Goal: Task Accomplishment & Management: Use online tool/utility

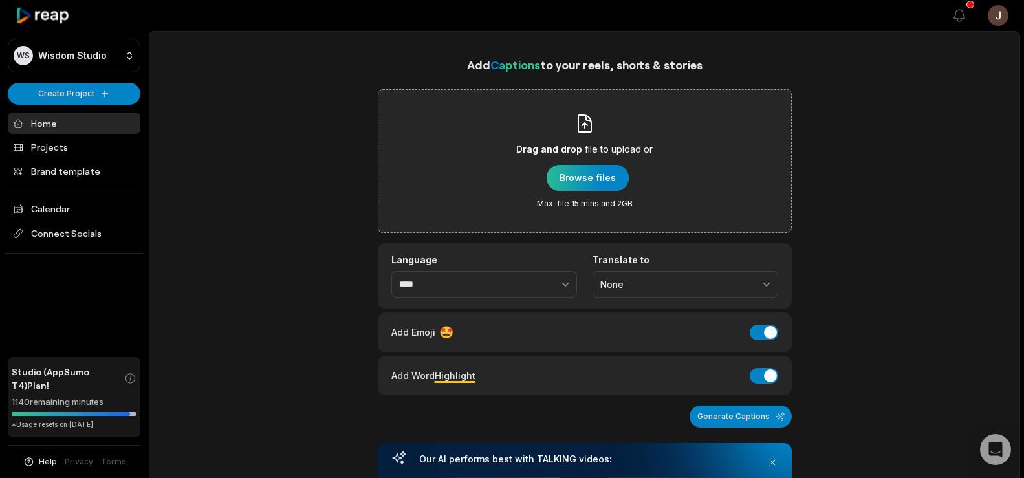
click at [582, 184] on div "button" at bounding box center [588, 178] width 82 height 26
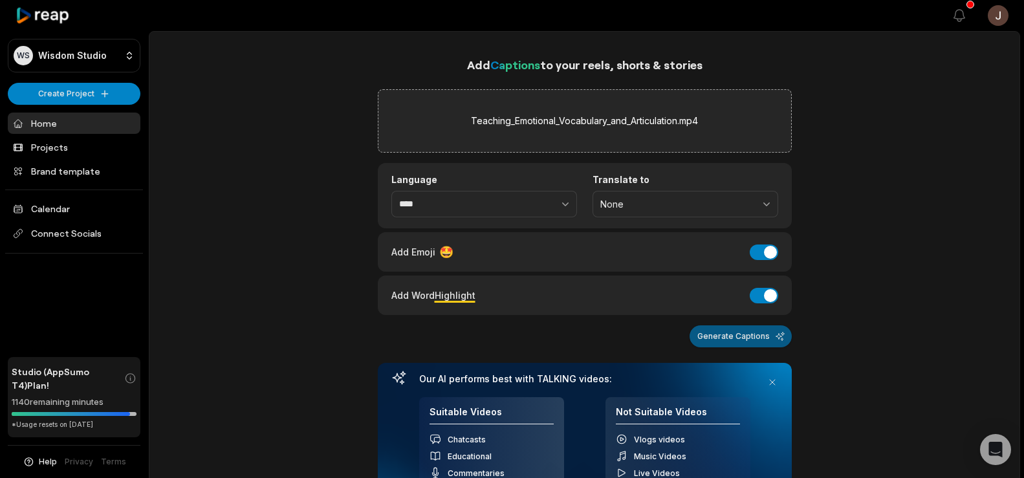
click at [698, 336] on button "Generate Captions" at bounding box center [741, 336] width 102 height 22
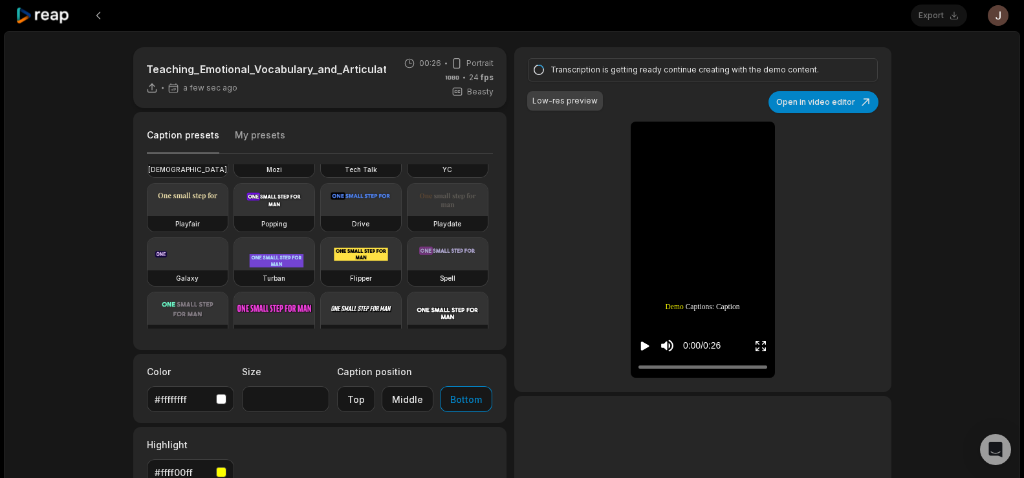
scroll to position [105, 0]
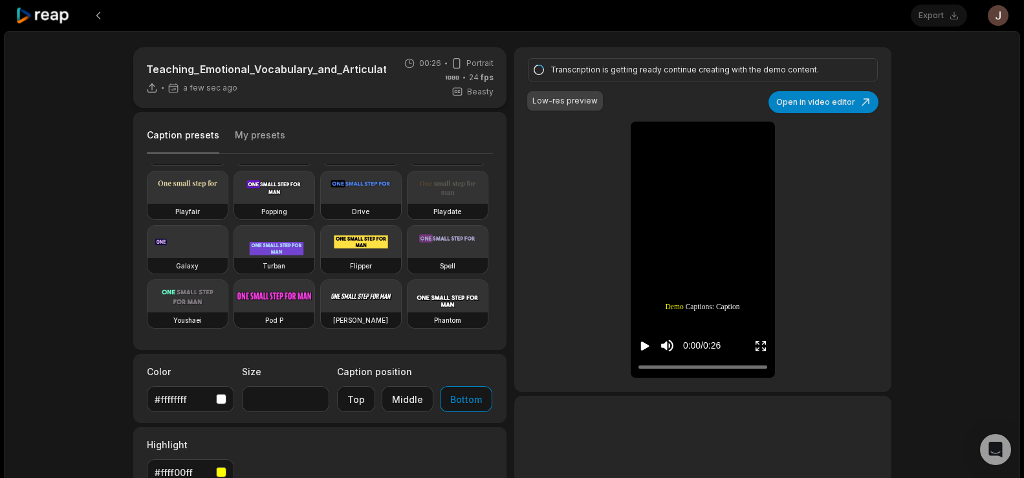
click at [234, 204] on video at bounding box center [274, 187] width 80 height 32
click at [683, 142] on video at bounding box center [703, 132] width 40 height 20
click at [234, 204] on video at bounding box center [274, 187] width 80 height 32
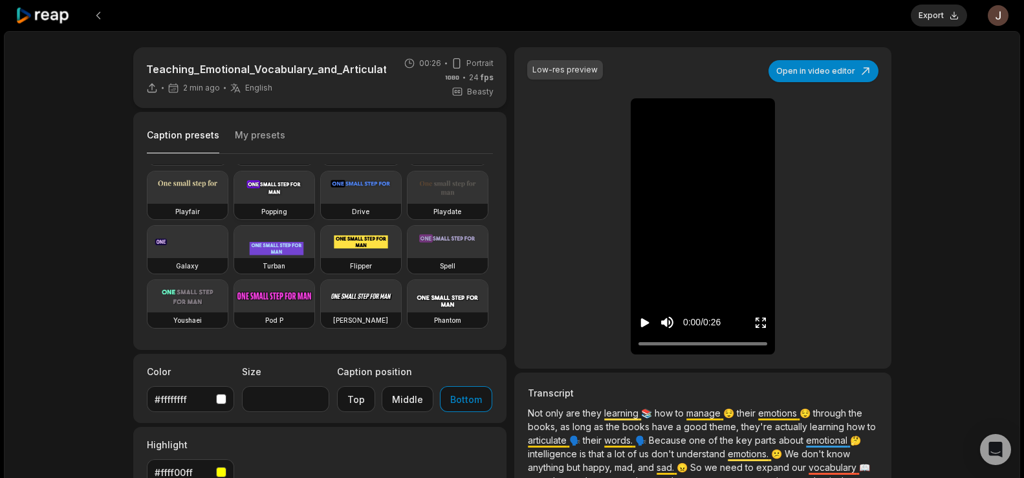
click at [261, 217] on h3 "Popping" at bounding box center [274, 211] width 26 height 10
type input "**"
click at [938, 16] on button "Export" at bounding box center [939, 16] width 56 height 22
click at [925, 16] on button "Download" at bounding box center [932, 16] width 70 height 22
click at [1016, 195] on div "Teaching_Emotional_Vocabulary_and_Articulation 8 min ago English en 00:26 Portr…" at bounding box center [512, 355] width 1016 height 649
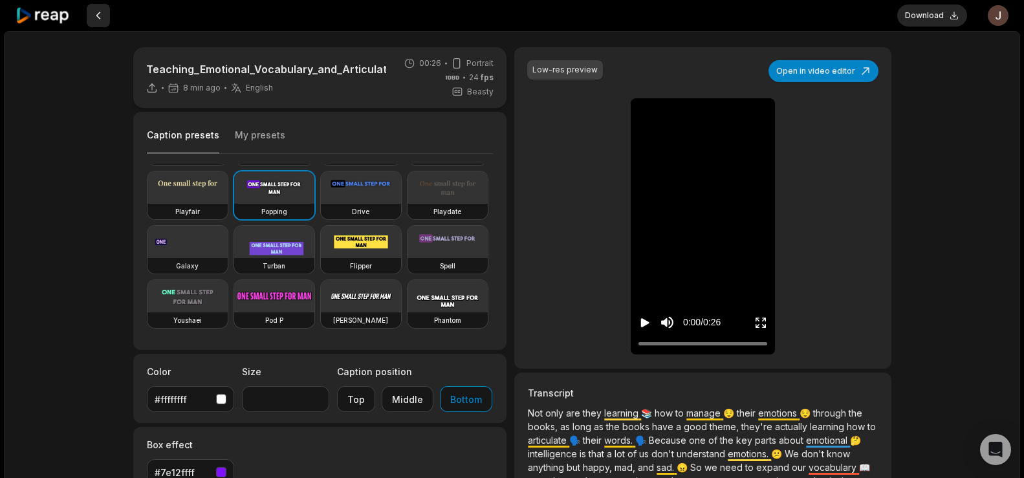
click at [93, 18] on button at bounding box center [98, 15] width 23 height 23
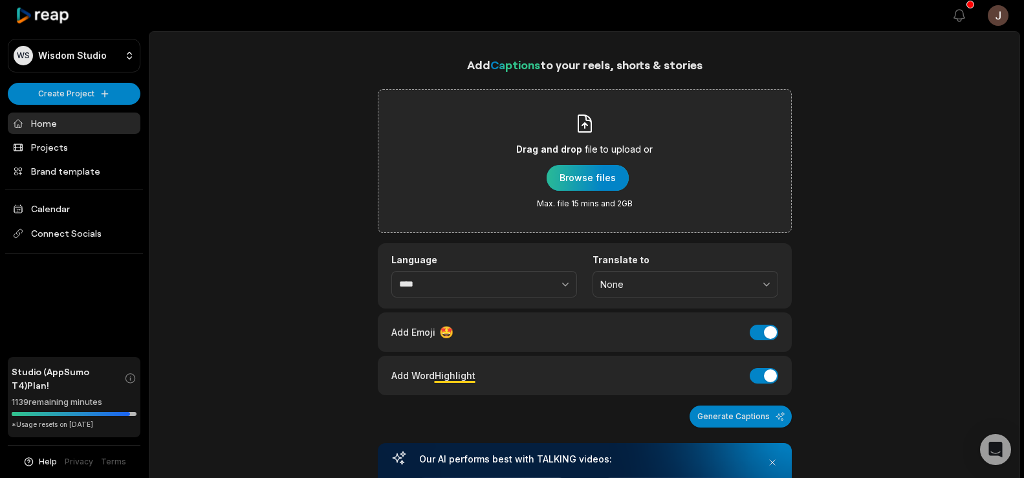
click at [588, 176] on div "button" at bounding box center [588, 178] width 82 height 26
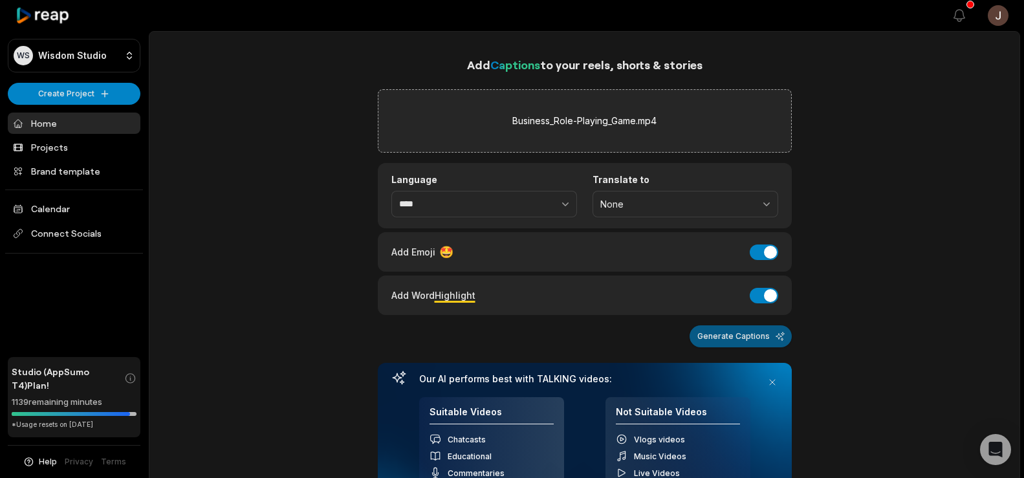
click at [758, 326] on button "Generate Captions" at bounding box center [741, 336] width 102 height 22
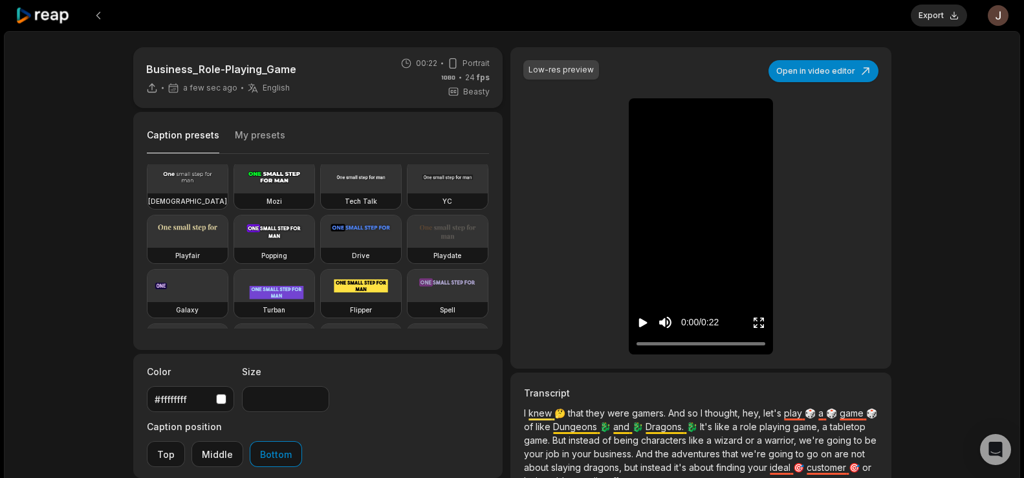
scroll to position [63, 0]
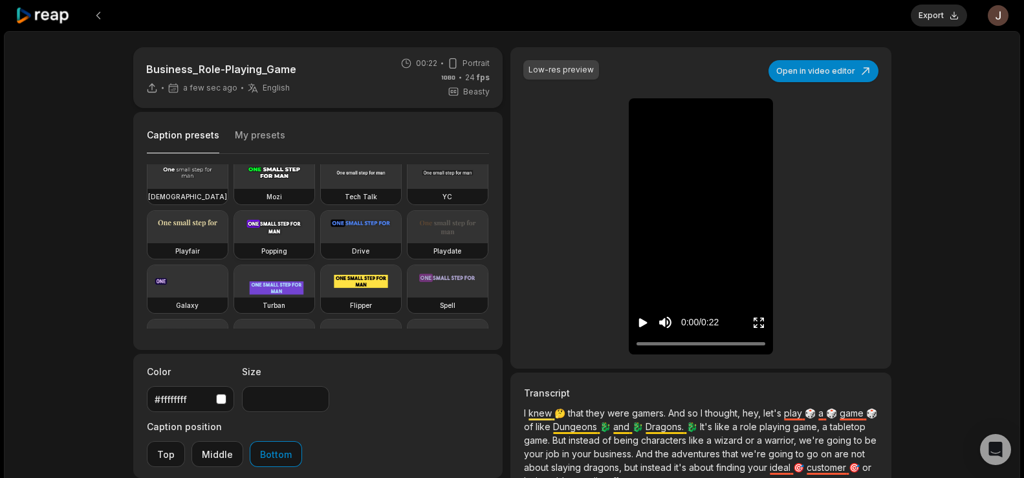
click at [234, 243] on video at bounding box center [274, 227] width 80 height 32
type input "**"
click at [927, 14] on button "Export" at bounding box center [939, 16] width 56 height 22
click at [916, 12] on button "Download" at bounding box center [932, 16] width 70 height 22
click at [94, 16] on button at bounding box center [98, 15] width 23 height 23
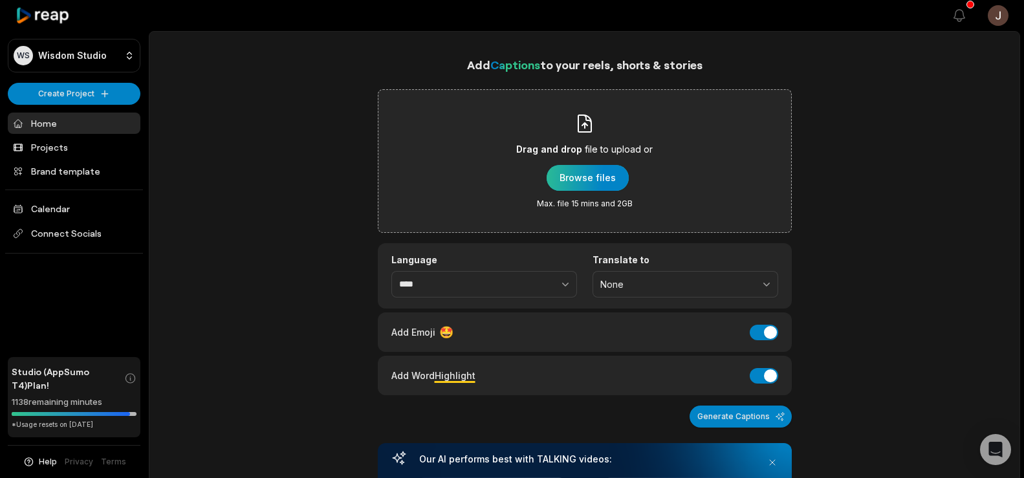
click at [571, 168] on div "button" at bounding box center [588, 178] width 82 height 26
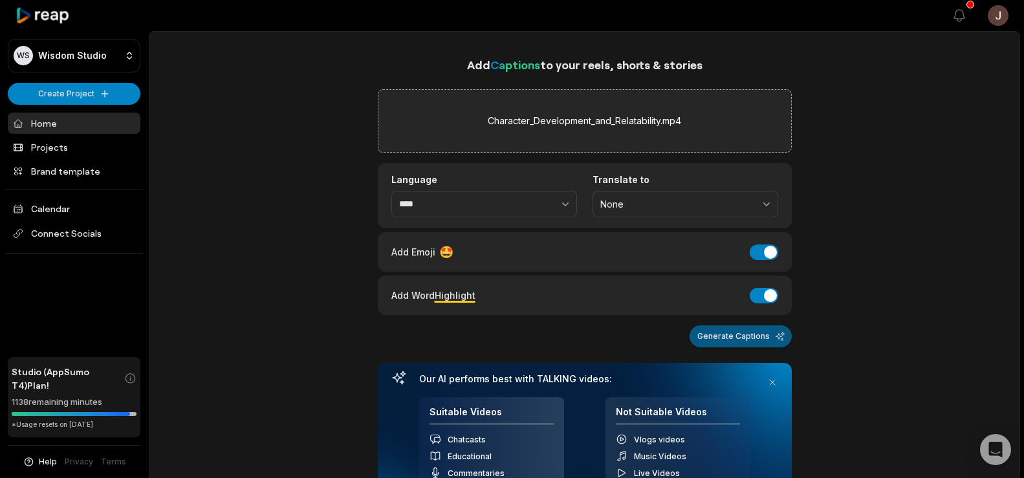
click at [717, 332] on button "Generate Captions" at bounding box center [741, 336] width 102 height 22
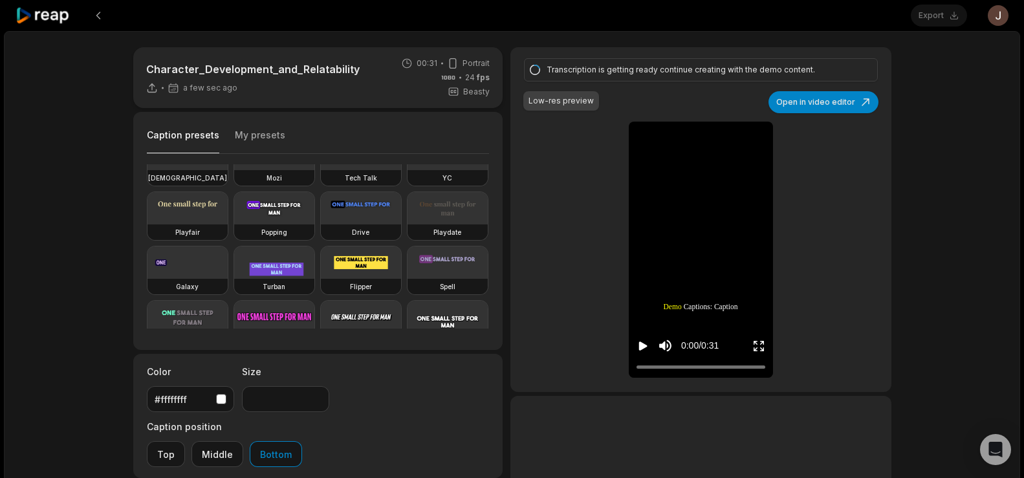
scroll to position [141, 0]
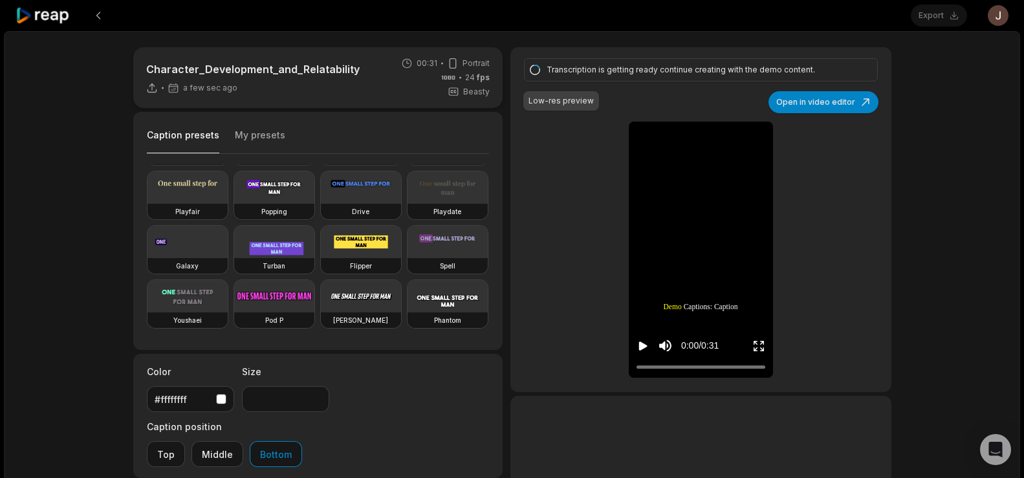
click at [234, 204] on video at bounding box center [274, 187] width 80 height 32
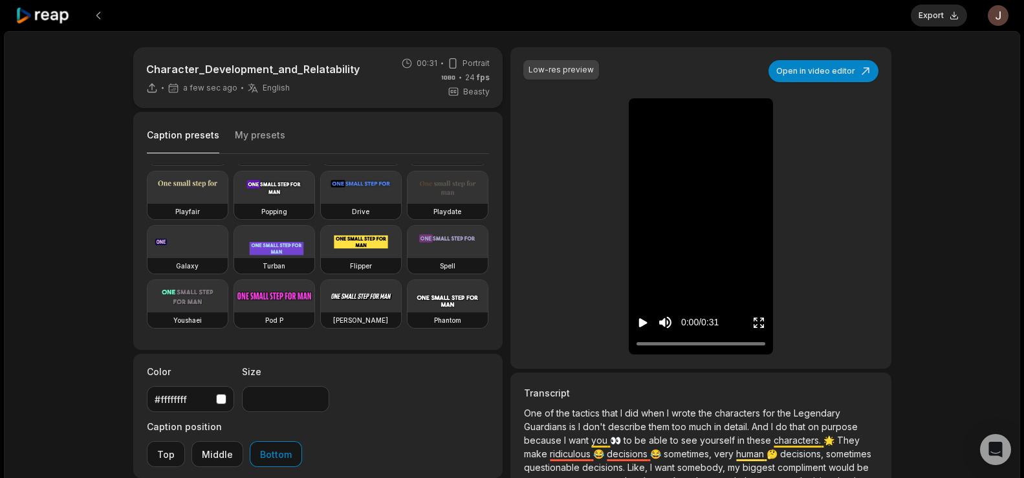
click at [234, 204] on video at bounding box center [274, 187] width 80 height 32
type input "**"
click at [944, 10] on button "Export" at bounding box center [939, 16] width 56 height 22
click at [927, 10] on button "Download" at bounding box center [932, 16] width 70 height 22
click at [93, 15] on button at bounding box center [98, 15] width 23 height 23
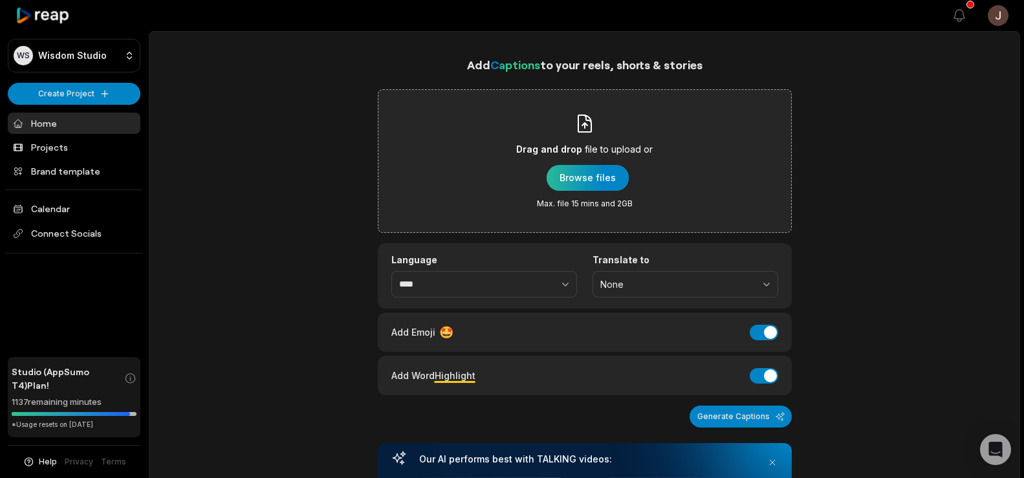
click at [573, 168] on div "button" at bounding box center [588, 178] width 82 height 26
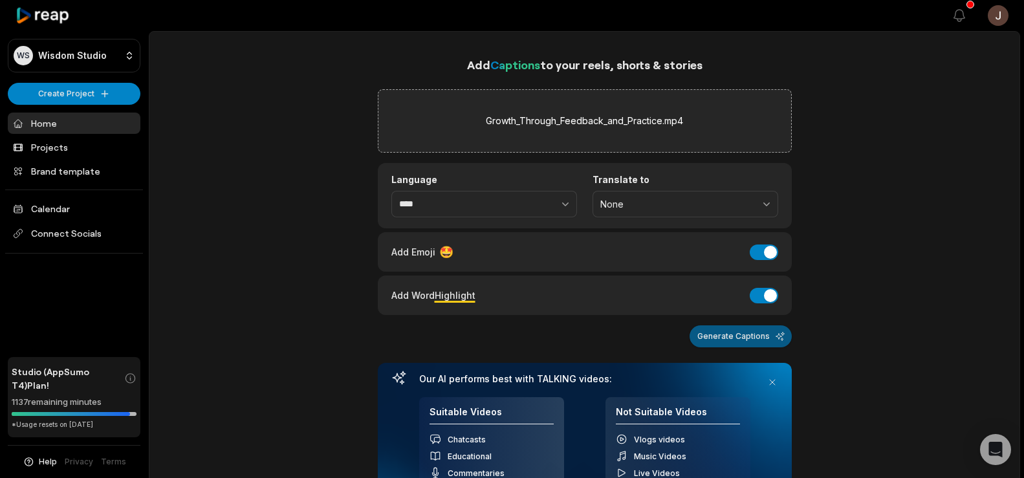
click at [713, 326] on button "Generate Captions" at bounding box center [741, 336] width 102 height 22
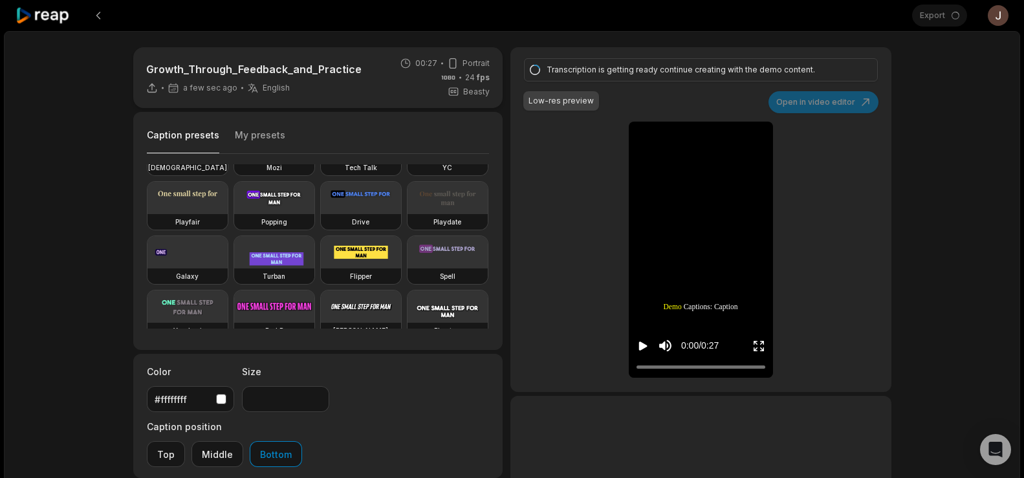
scroll to position [94, 0]
click at [639, 346] on icon "Play video" at bounding box center [643, 346] width 8 height 9
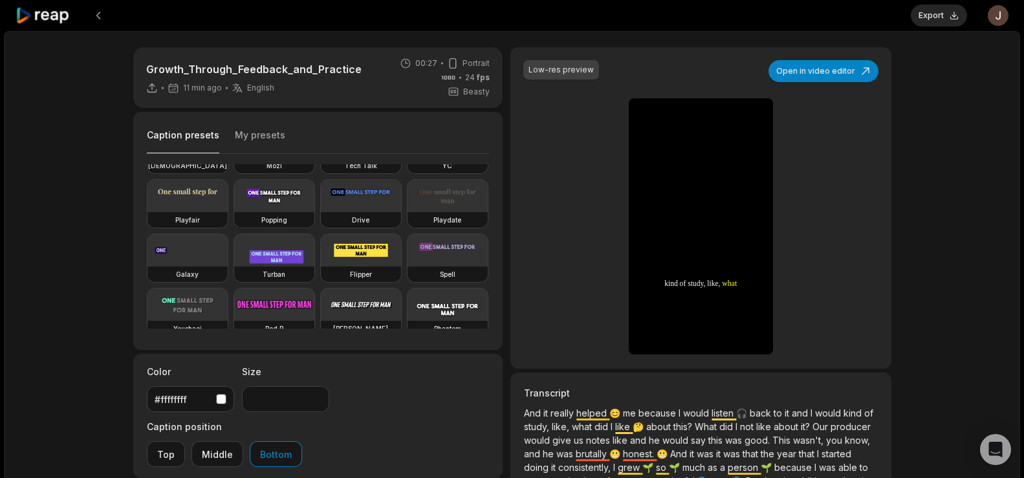
click at [234, 212] on video at bounding box center [274, 196] width 80 height 32
type input "**"
click at [930, 14] on button "Export" at bounding box center [939, 16] width 56 height 22
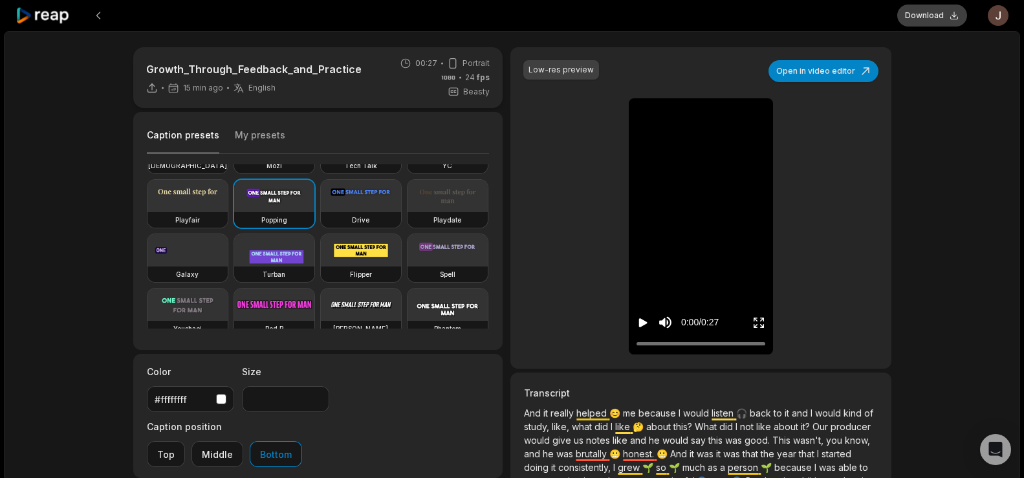
click at [918, 17] on button "Download" at bounding box center [932, 16] width 70 height 22
